Goal: Submit feedback/report problem: Leave review/rating

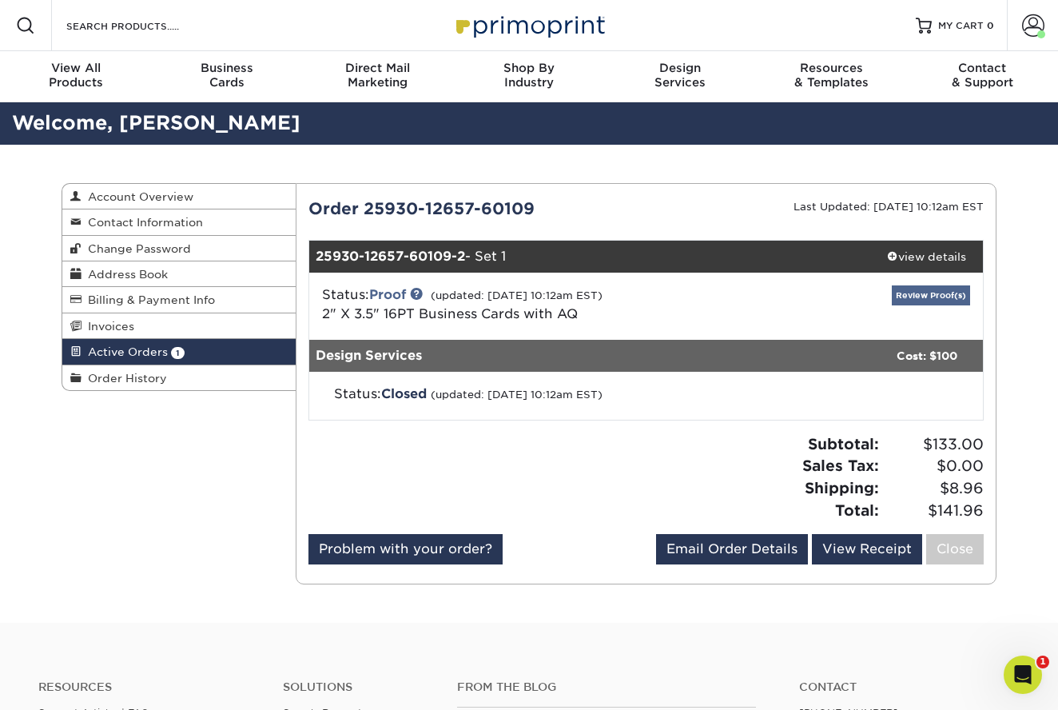
click at [921, 298] on link "Review Proof(s)" at bounding box center [931, 295] width 78 height 20
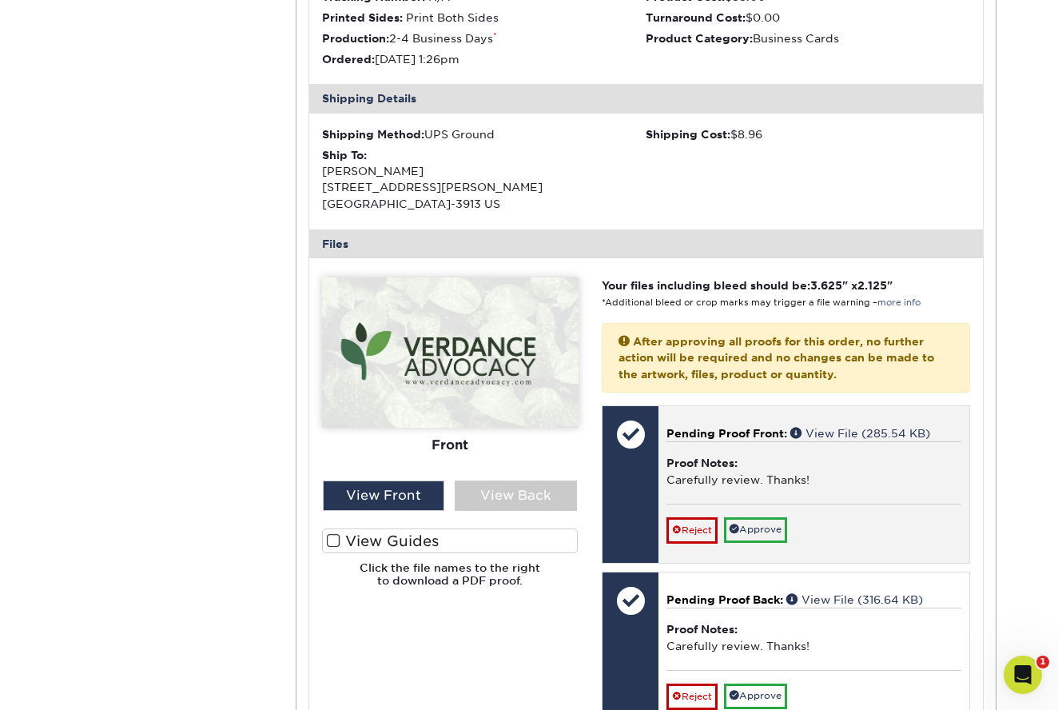
scroll to position [410, 0]
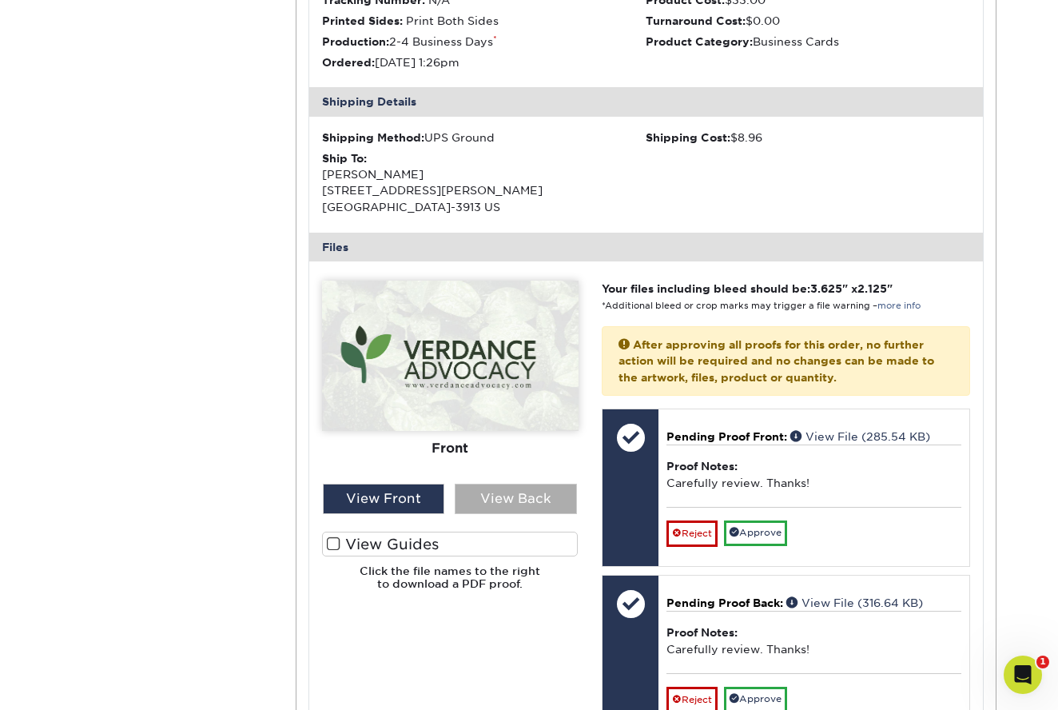
click at [517, 492] on div "View Back" at bounding box center [516, 499] width 122 height 30
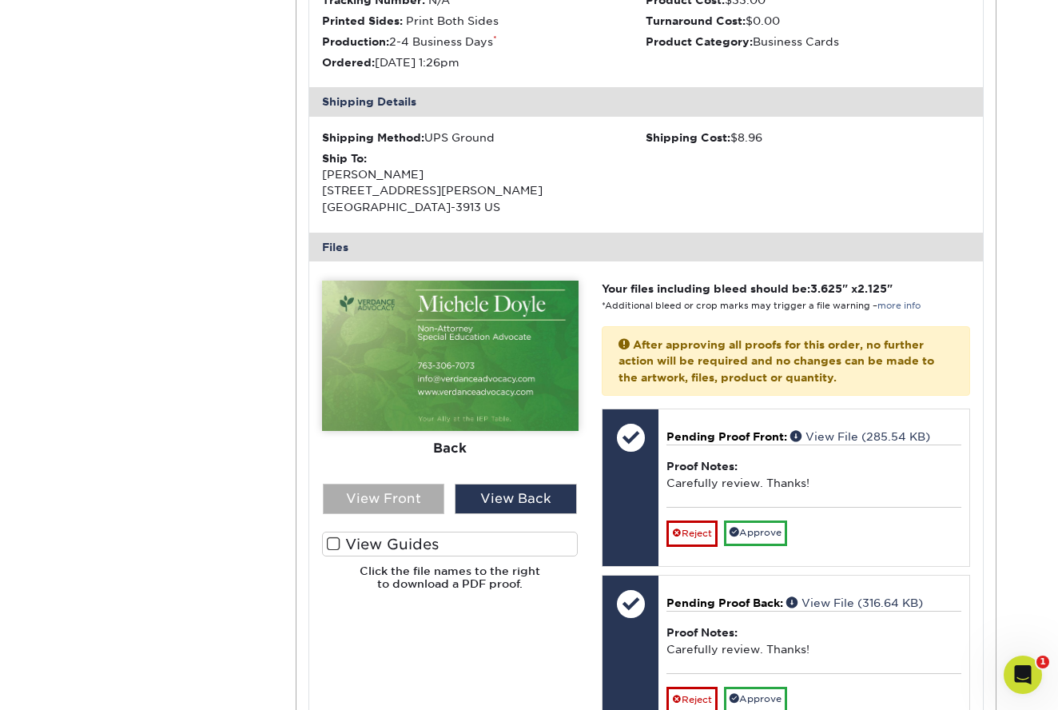
click at [414, 494] on div "View Front" at bounding box center [384, 499] width 122 height 30
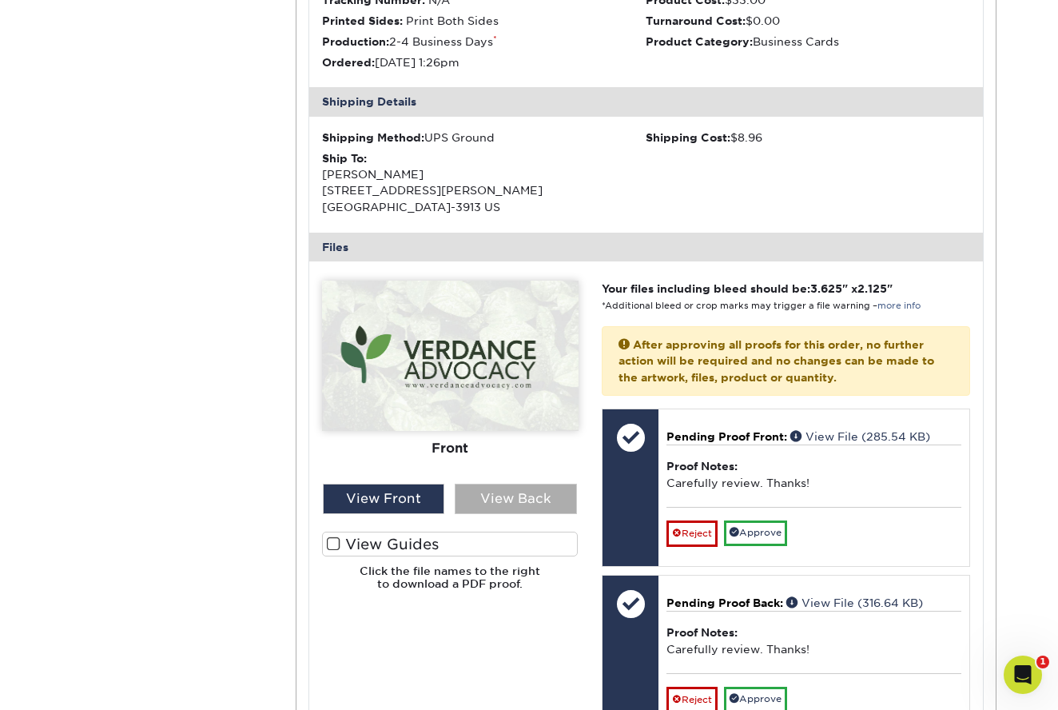
click at [504, 501] on div "View Back" at bounding box center [516, 499] width 122 height 30
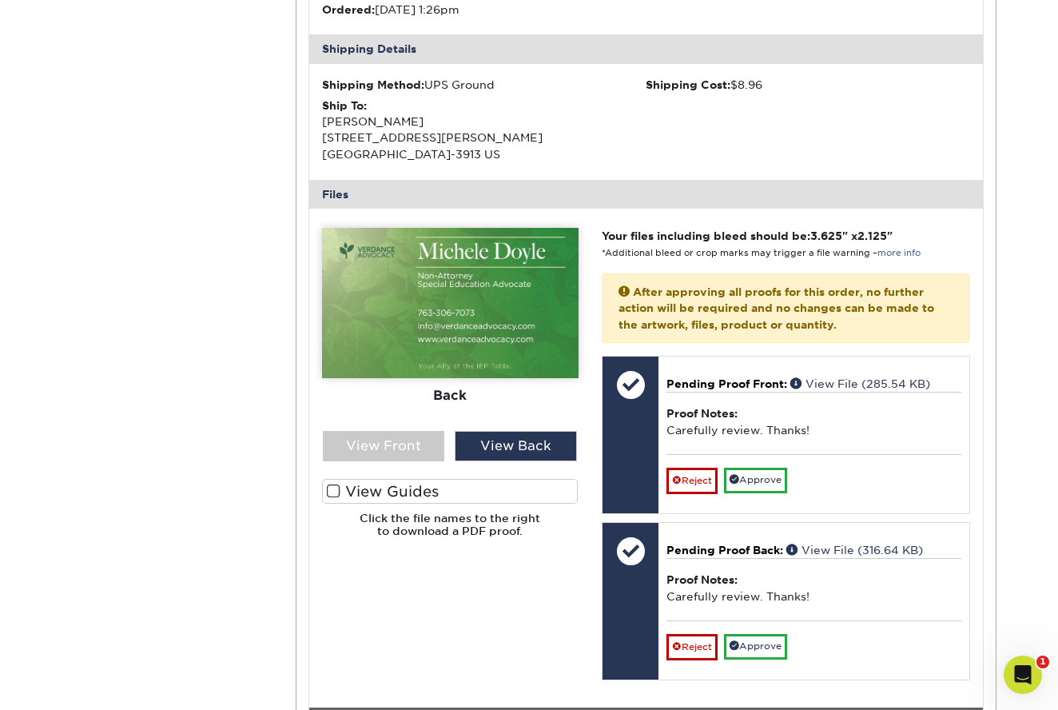
scroll to position [464, 0]
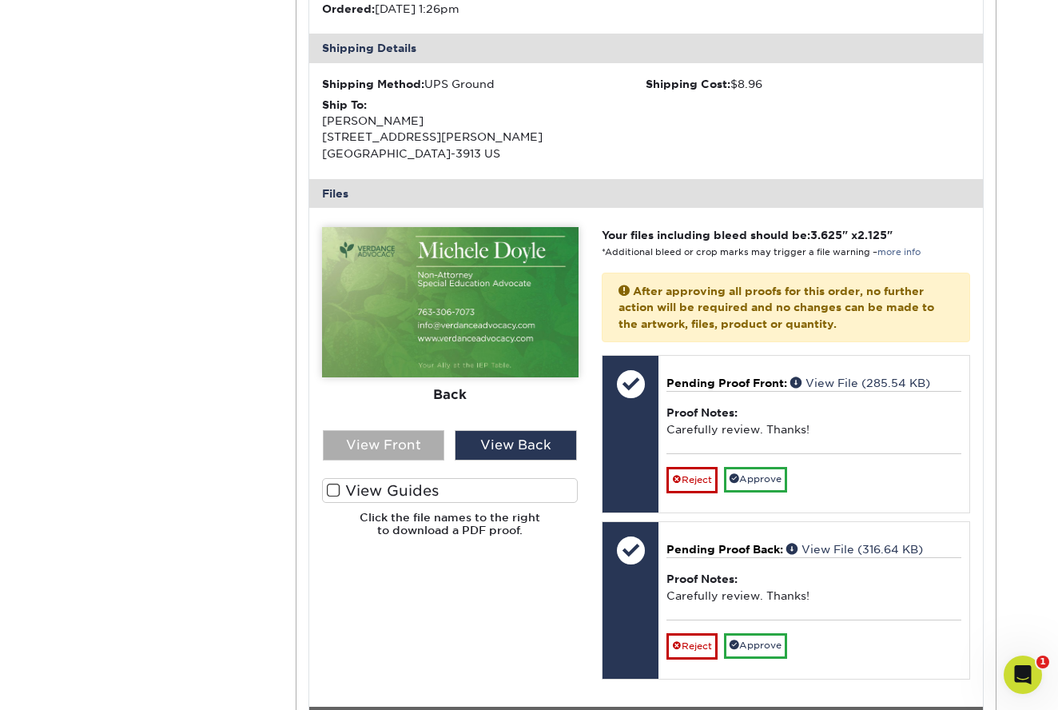
click at [378, 446] on div "View Front" at bounding box center [384, 445] width 122 height 30
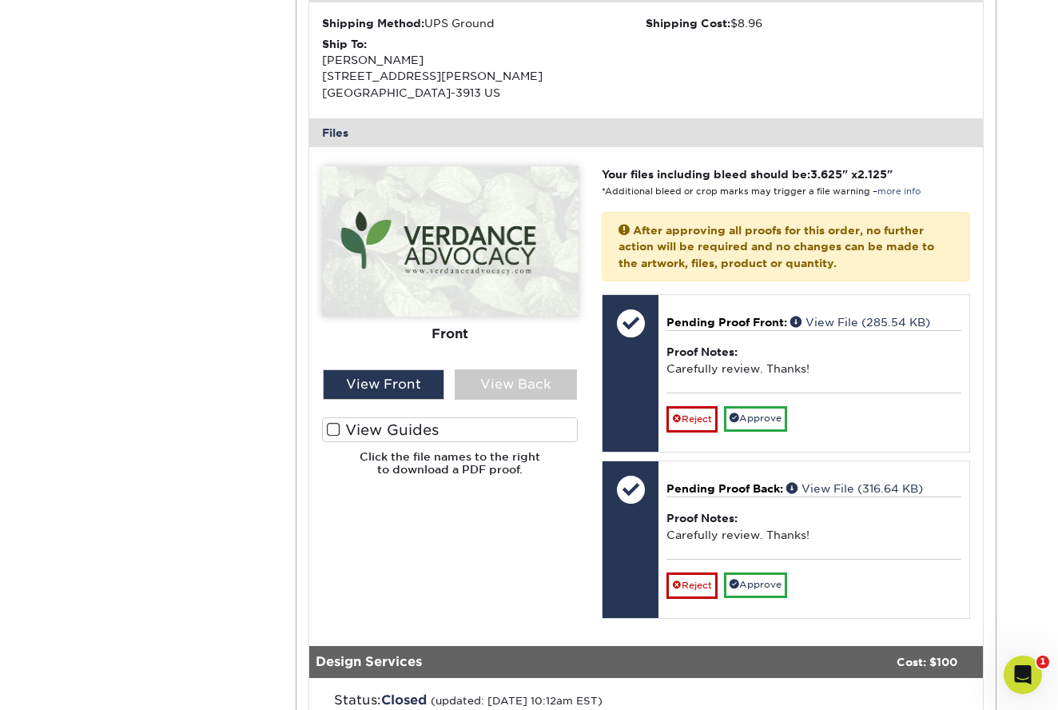
scroll to position [525, 0]
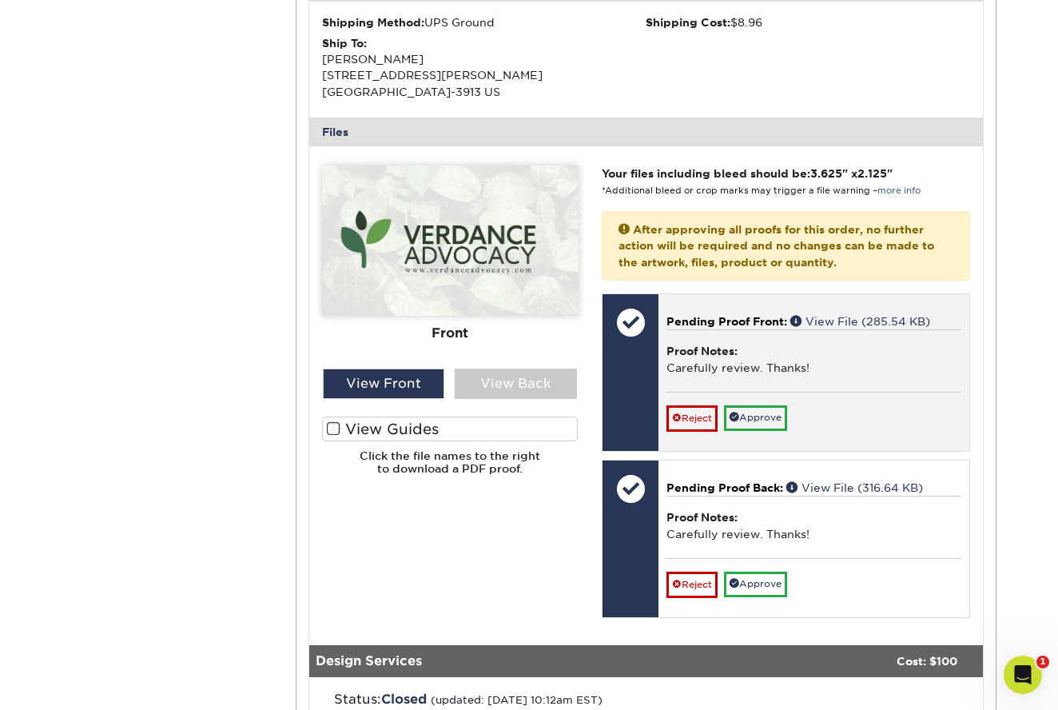
click at [627, 367] on div at bounding box center [631, 372] width 56 height 157
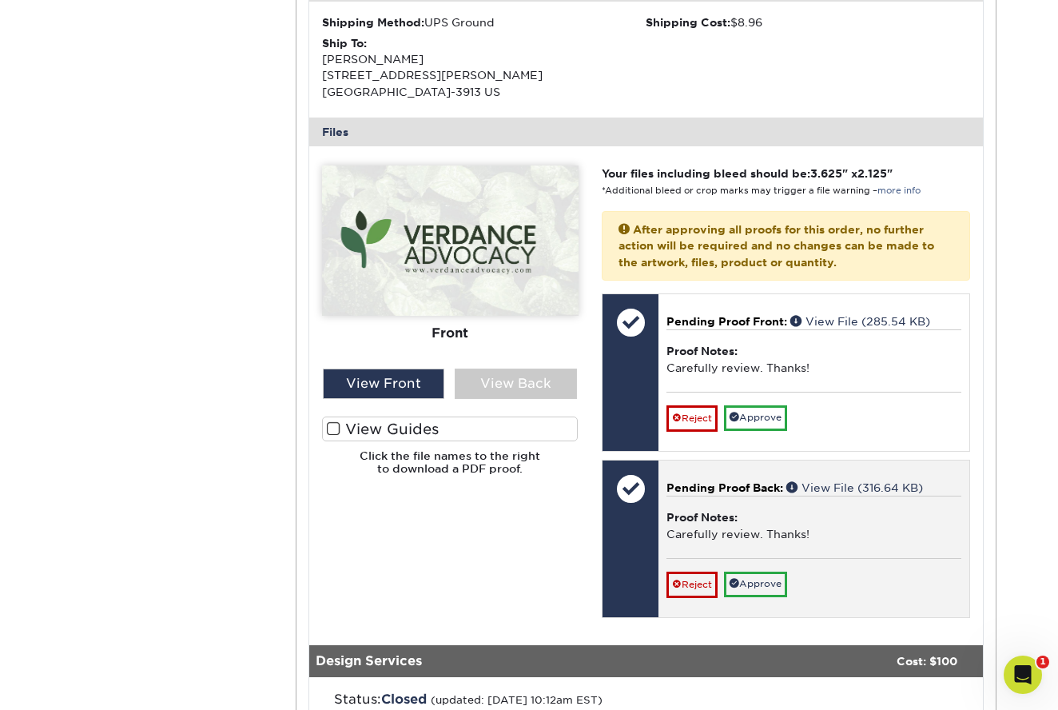
click at [628, 541] on div at bounding box center [631, 538] width 56 height 157
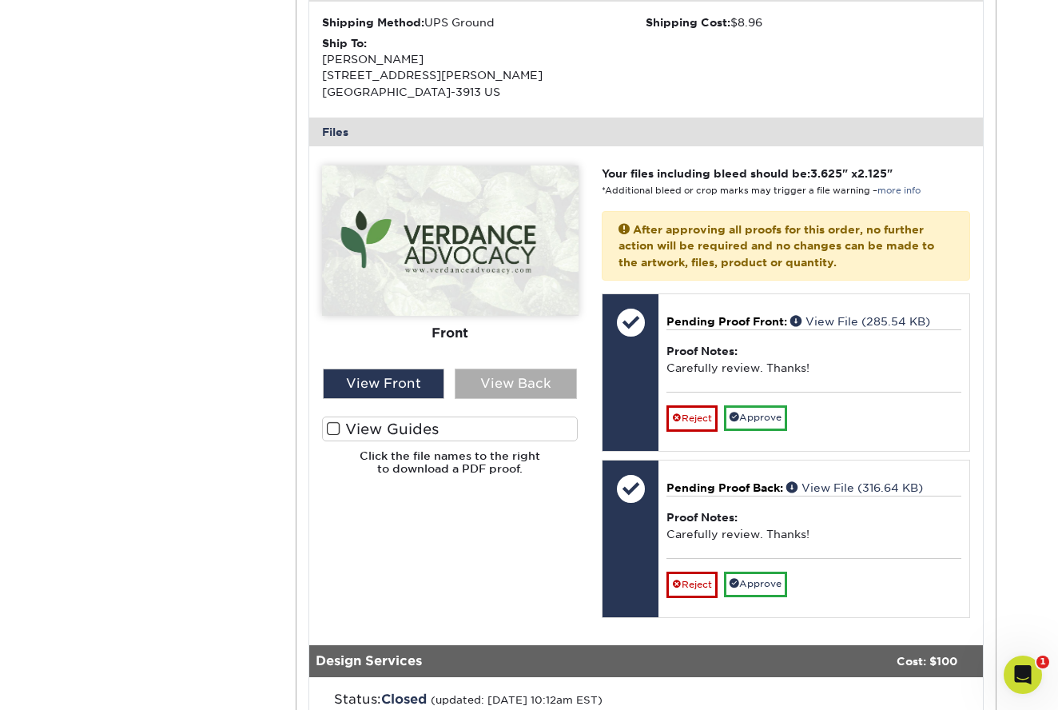
click at [549, 373] on div "View Back" at bounding box center [516, 383] width 122 height 30
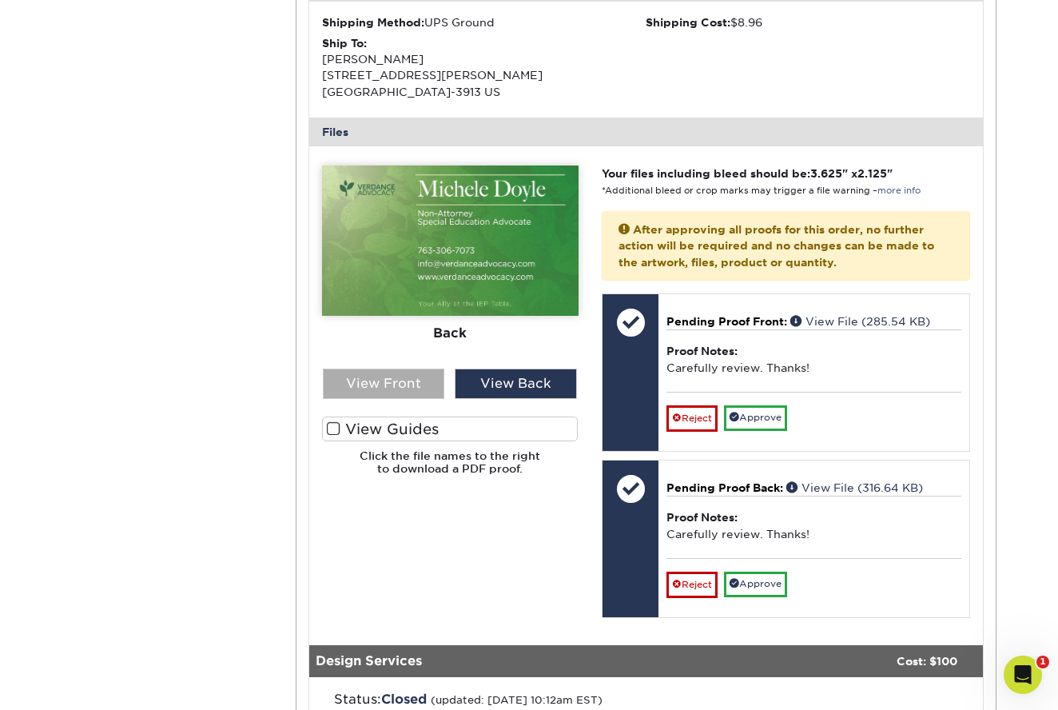
click at [429, 384] on div "View Front" at bounding box center [384, 383] width 122 height 30
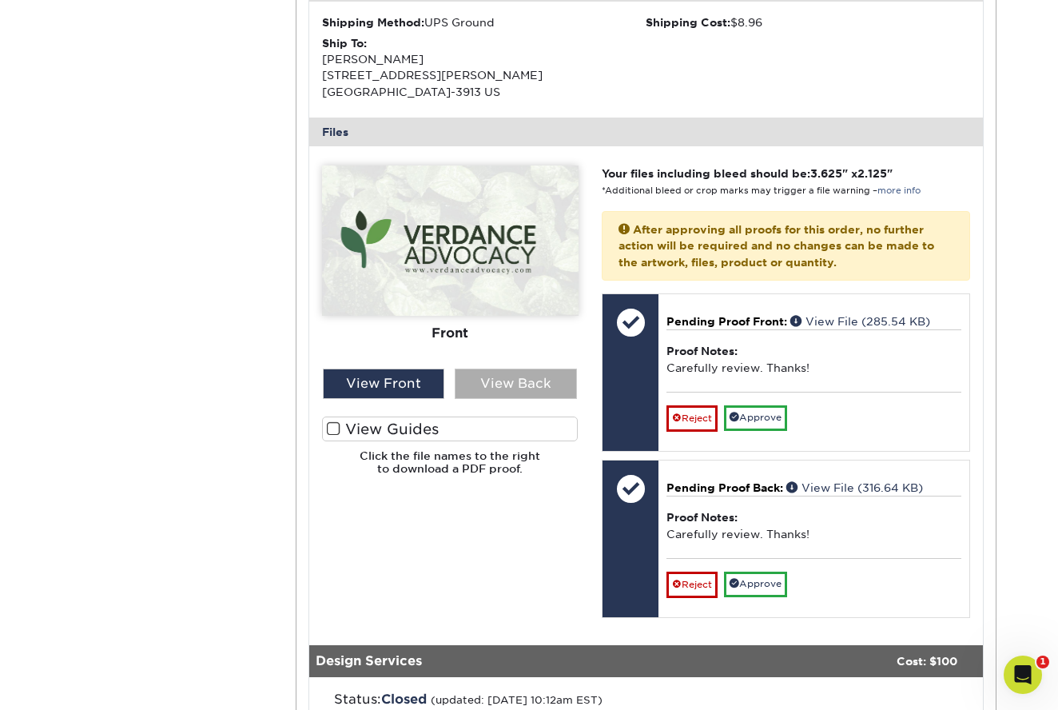
click at [496, 380] on div "View Back" at bounding box center [516, 383] width 122 height 30
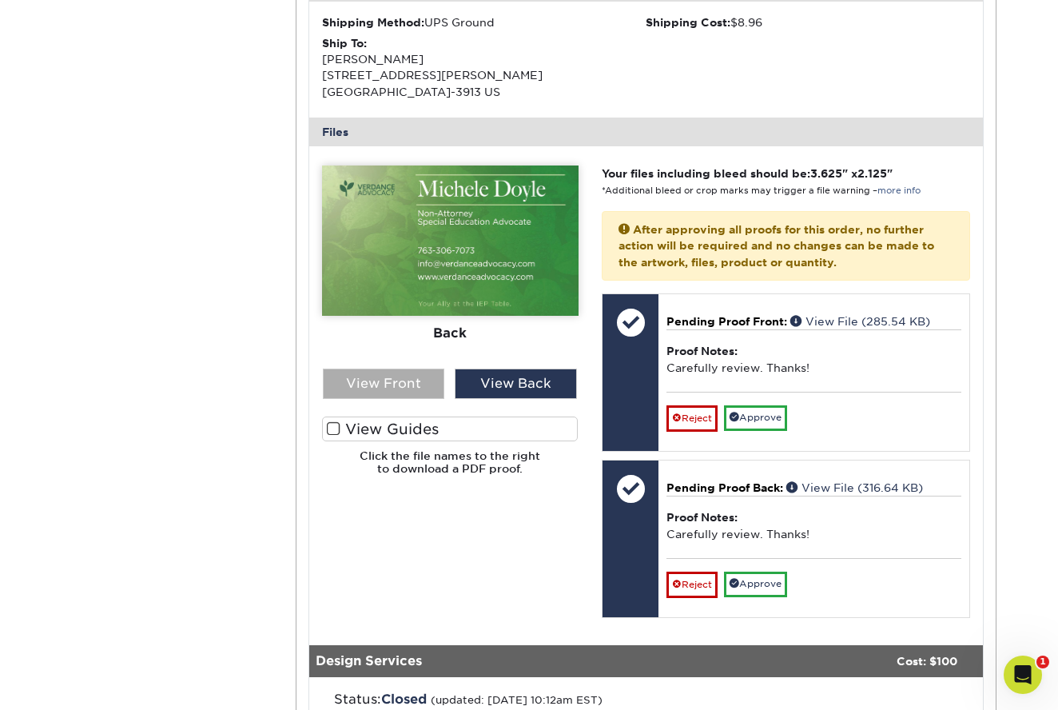
click at [407, 376] on div "View Front" at bounding box center [384, 383] width 122 height 30
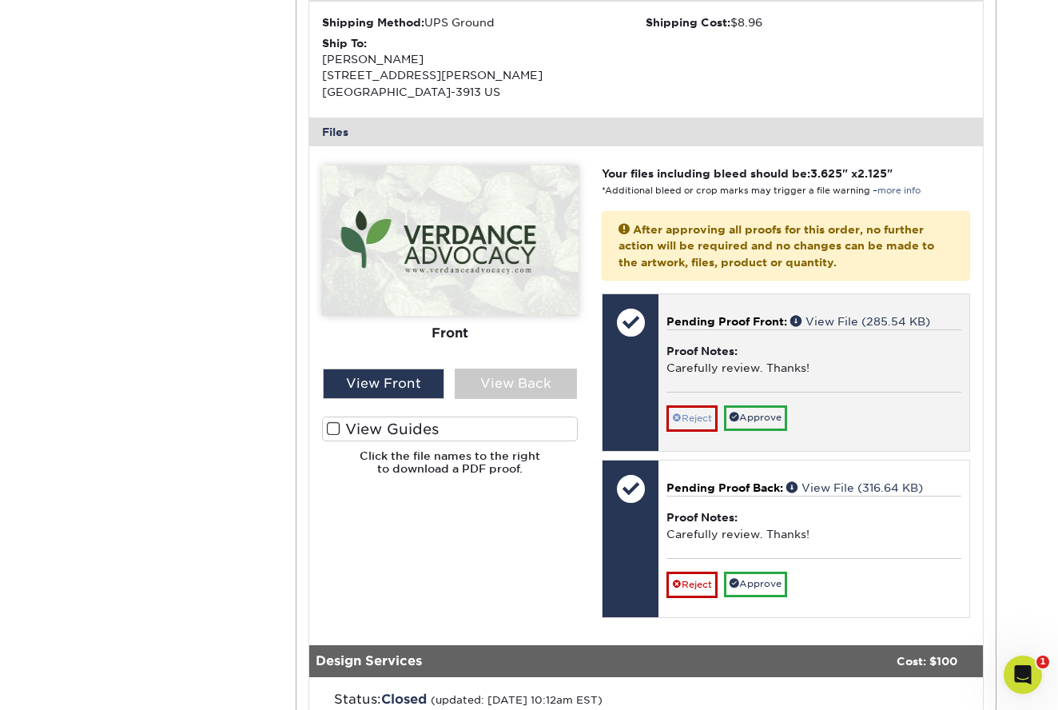
click at [694, 412] on link "Reject" at bounding box center [692, 418] width 51 height 26
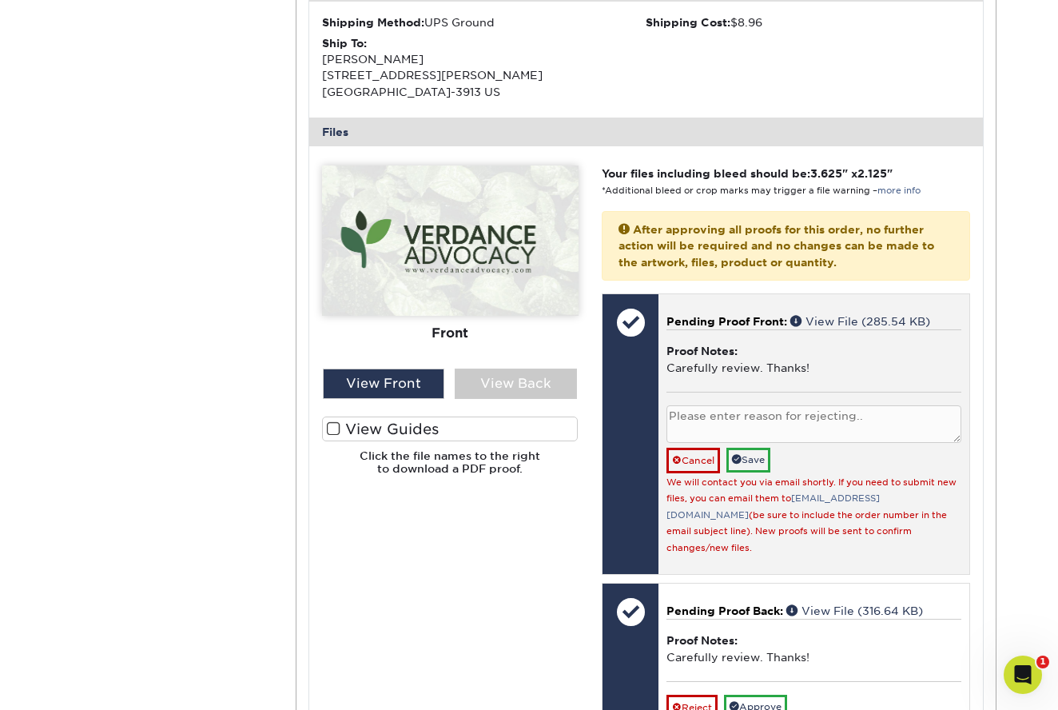
click at [733, 414] on textarea at bounding box center [814, 424] width 295 height 38
type textarea "I don't hate it, but I think I'd like to see options without the foliage in the…"
click at [756, 448] on link "Save" at bounding box center [749, 460] width 44 height 25
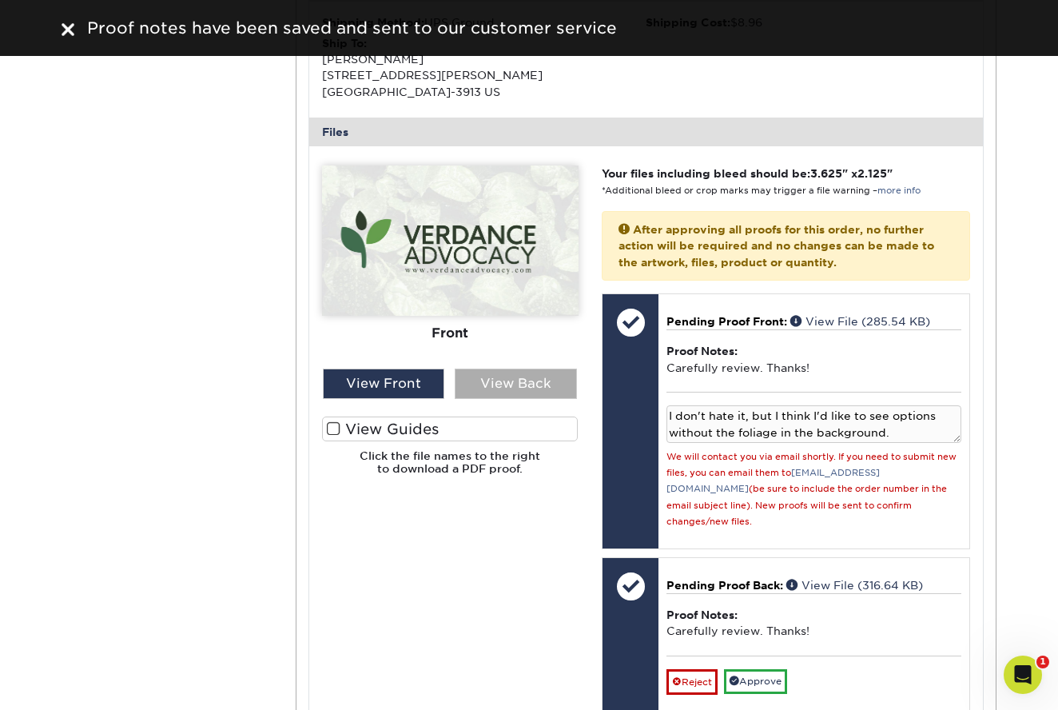
click at [532, 376] on div "View Back" at bounding box center [516, 383] width 122 height 30
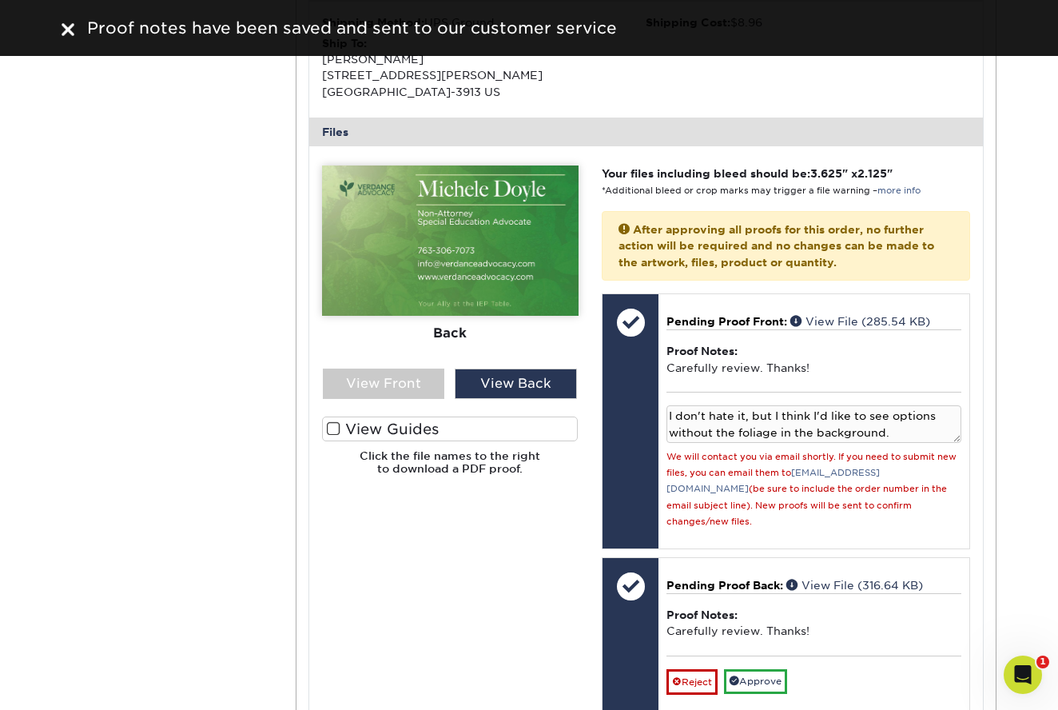
click at [333, 421] on span at bounding box center [334, 428] width 14 height 15
click at [0, 0] on input "View Guides" at bounding box center [0, 0] width 0 height 0
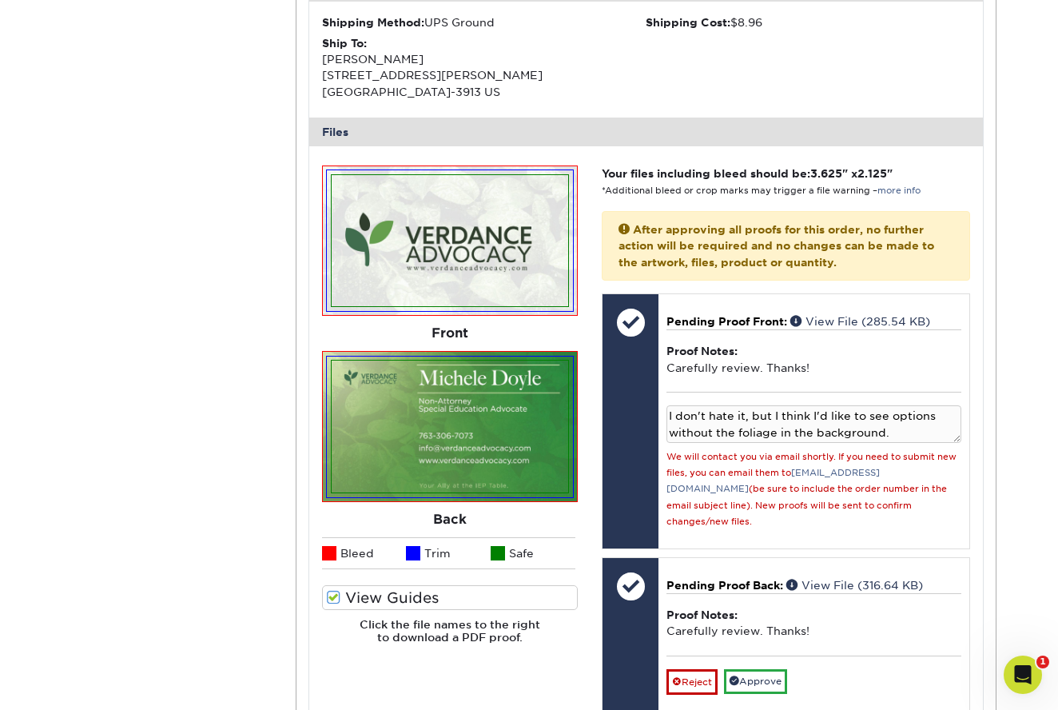
click at [336, 595] on span at bounding box center [334, 597] width 14 height 15
click at [0, 0] on input "View Guides" at bounding box center [0, 0] width 0 height 0
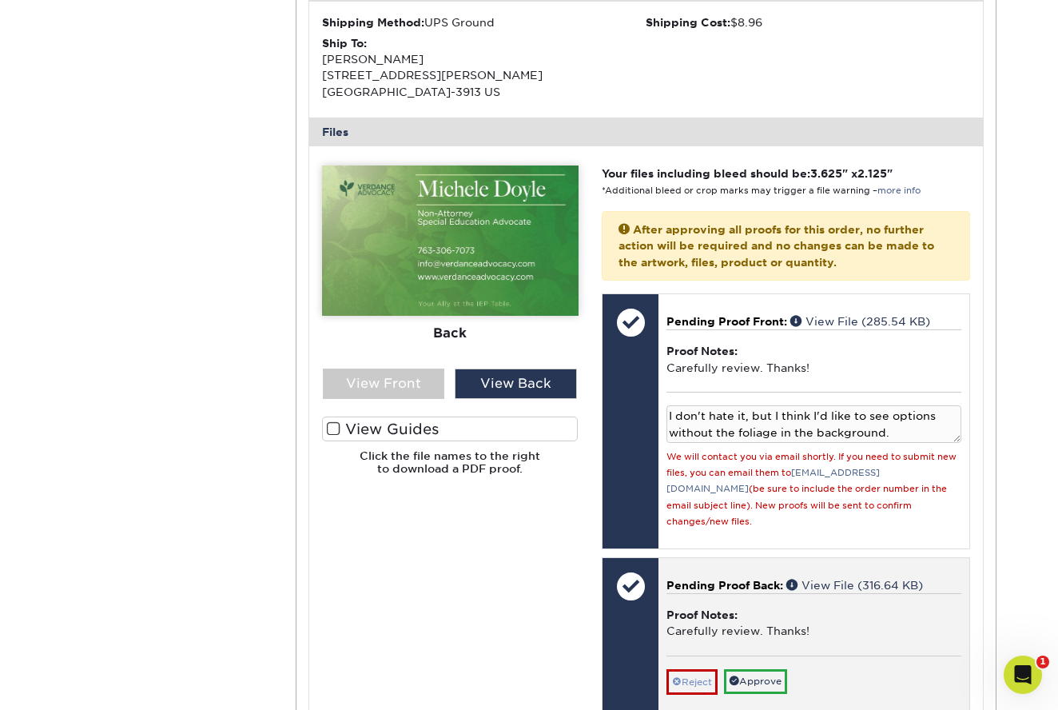
click at [705, 669] on link "Reject" at bounding box center [692, 682] width 51 height 26
click at [710, 669] on textarea at bounding box center [814, 688] width 295 height 38
type textarea "O"
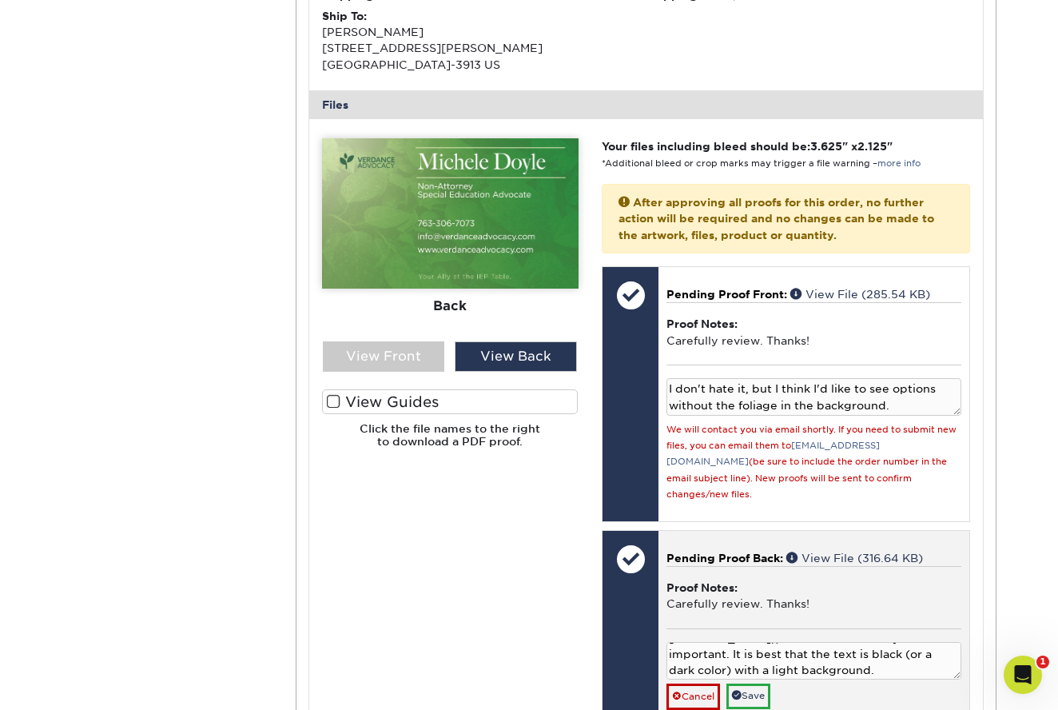
scroll to position [79, 0]
type textarea "While I might consider the foliage background on the front, I definitely don't …"
click at [754, 683] on link "Save" at bounding box center [749, 695] width 44 height 25
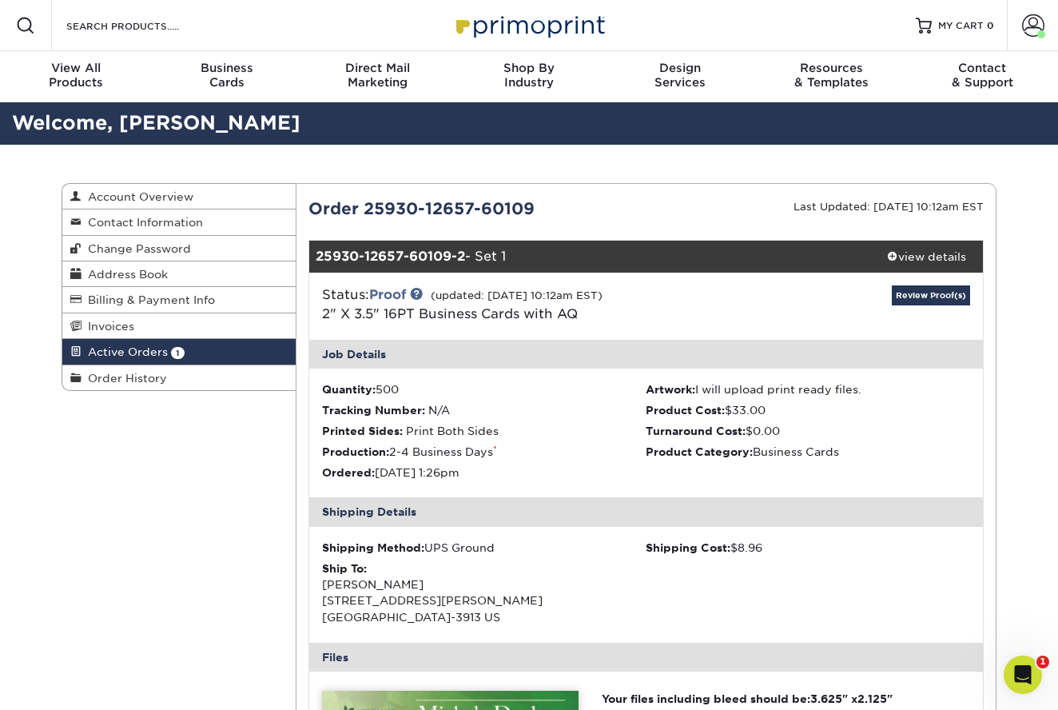
scroll to position [0, 0]
